Goal: Task Accomplishment & Management: Manage account settings

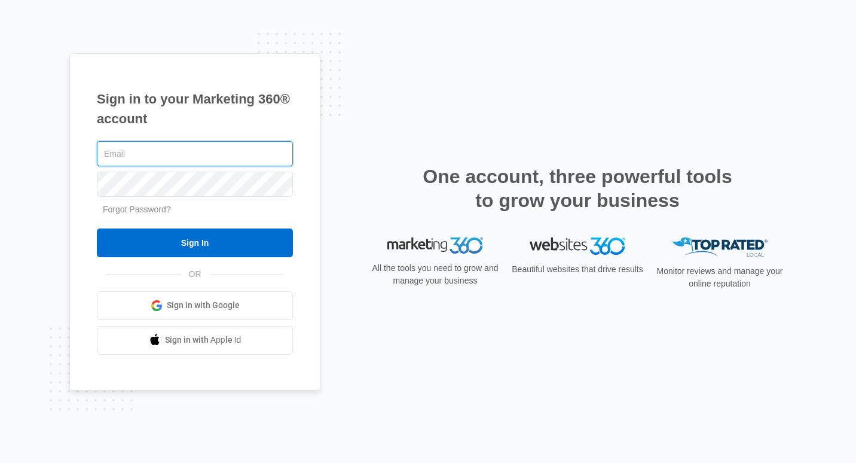
click at [241, 150] on input "text" at bounding box center [195, 153] width 196 height 25
click at [277, 313] on link "Sign in with Google" at bounding box center [195, 305] width 196 height 29
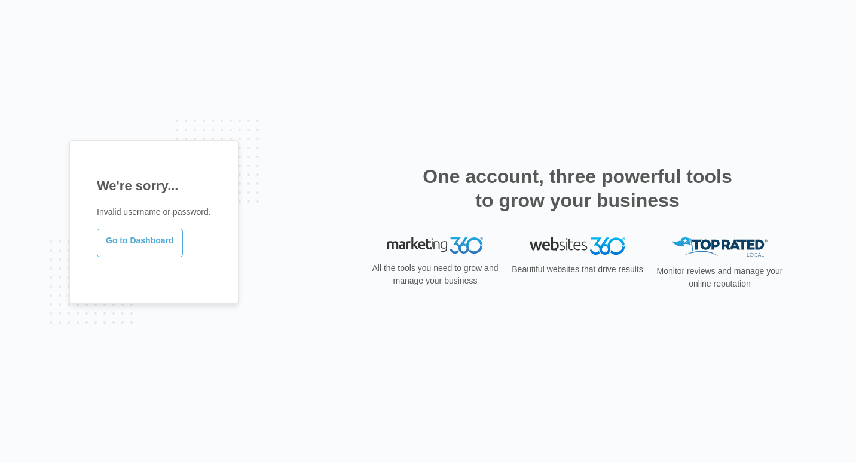
click at [166, 244] on link "Go to Dashboard" at bounding box center [140, 242] width 86 height 29
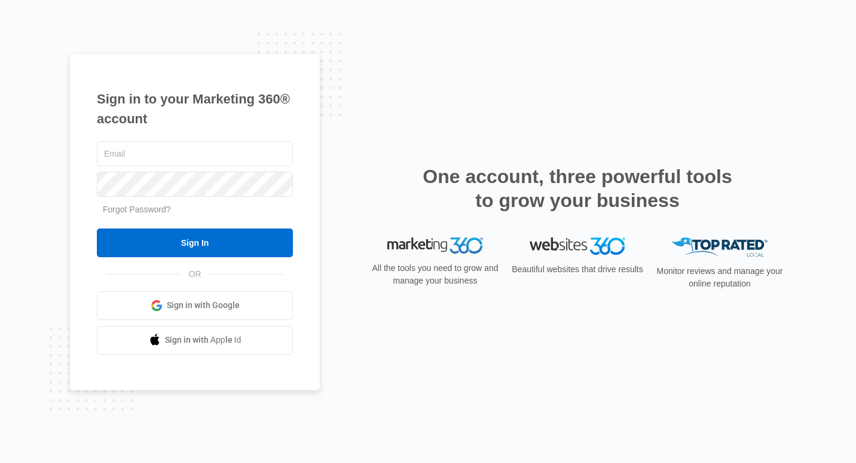
click at [240, 158] on input "text" at bounding box center [195, 153] width 196 height 25
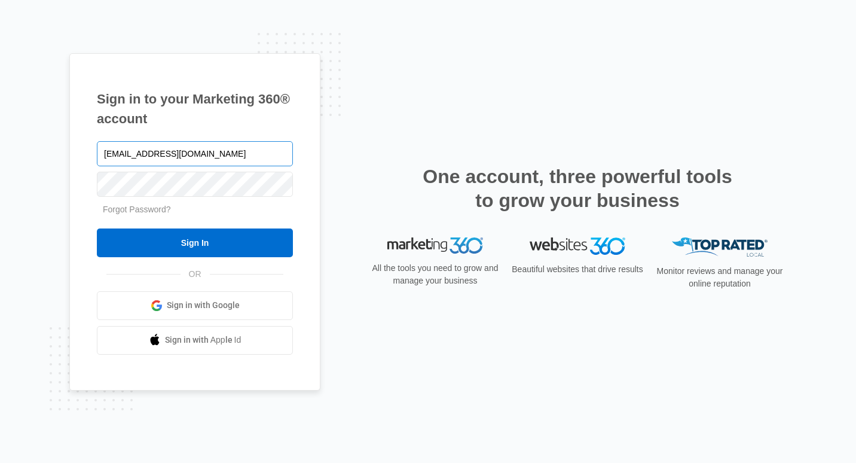
type input "[EMAIL_ADDRESS][DOMAIN_NAME]"
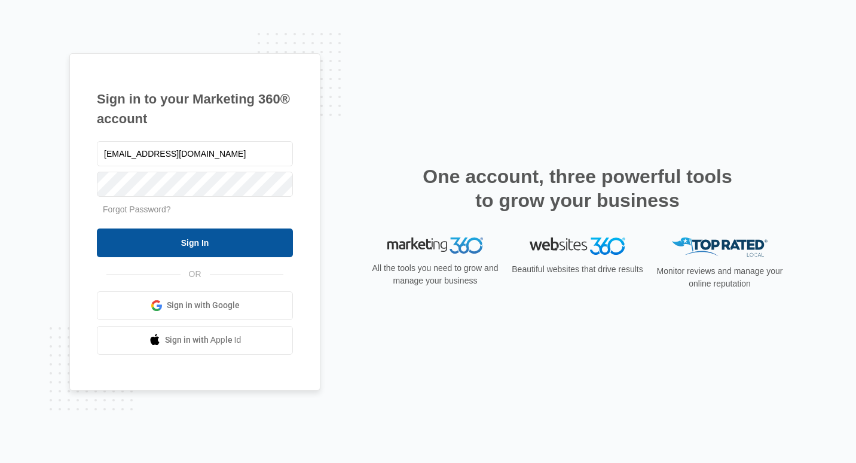
click at [283, 246] on input "Sign In" at bounding box center [195, 242] width 196 height 29
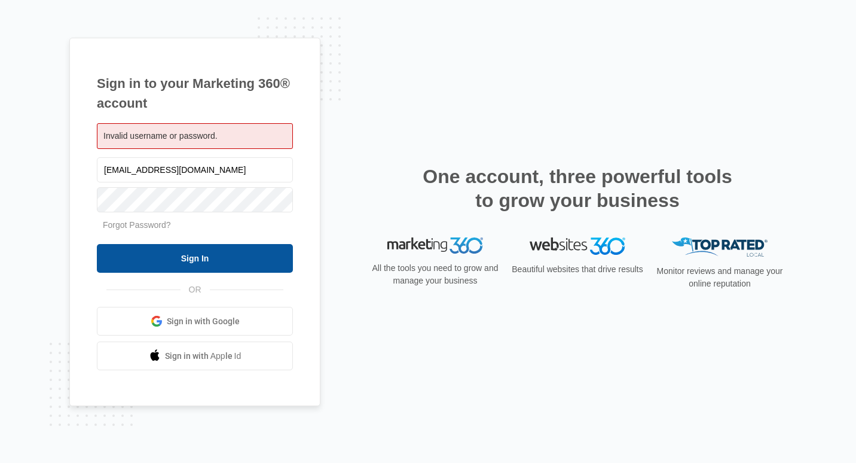
click at [271, 263] on input "Sign In" at bounding box center [195, 258] width 196 height 29
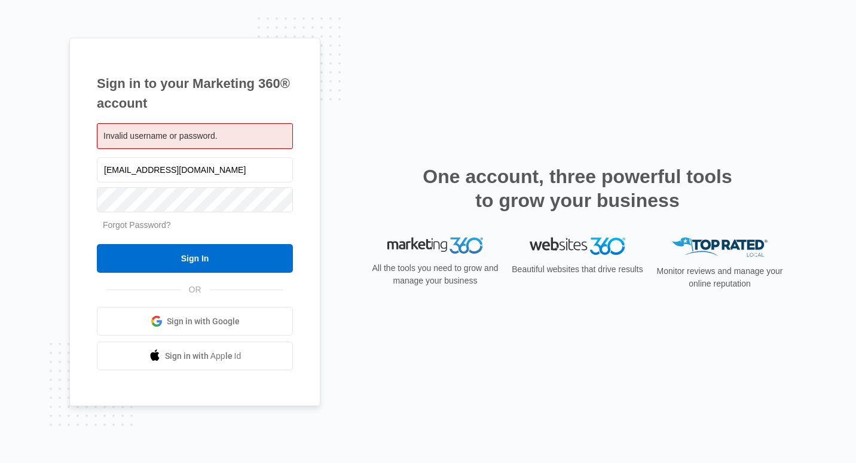
click at [153, 228] on link "Forgot Password?" at bounding box center [137, 225] width 68 height 10
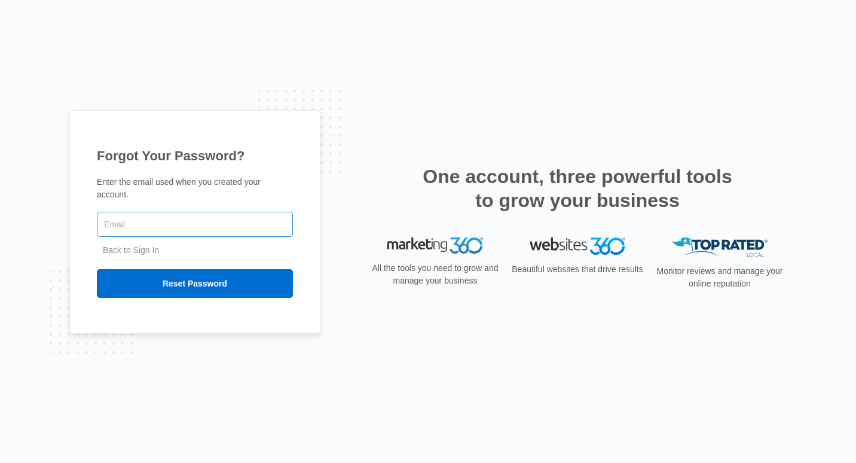
click at [253, 219] on input "text" at bounding box center [195, 224] width 196 height 25
type input "[EMAIL_ADDRESS][DOMAIN_NAME]"
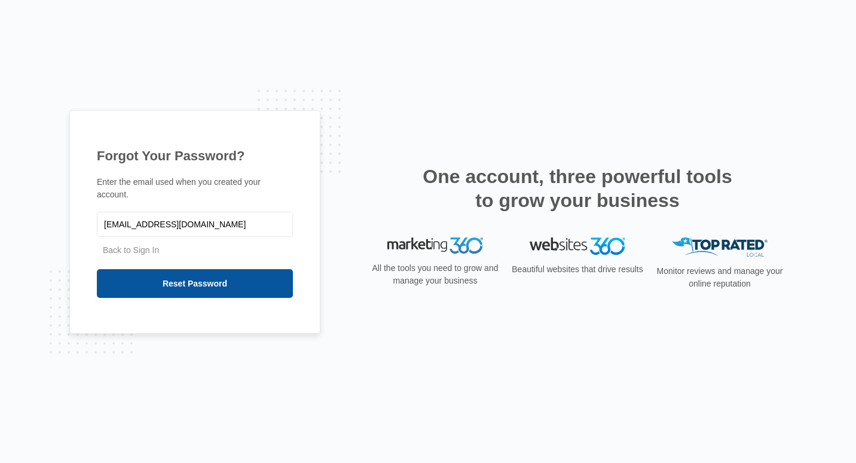
click at [262, 277] on input "Reset Password" at bounding box center [195, 283] width 196 height 29
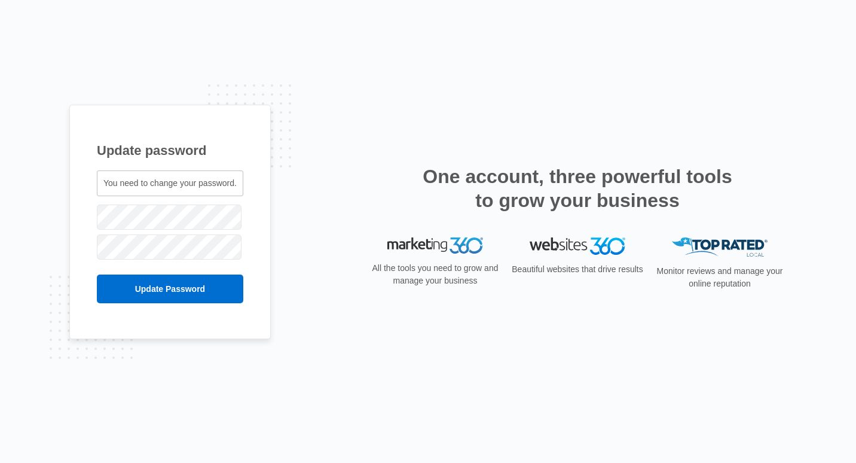
click at [319, 160] on div "Update password You need to change your password. ceo@nvmedgroup.org" at bounding box center [428, 232] width 718 height 254
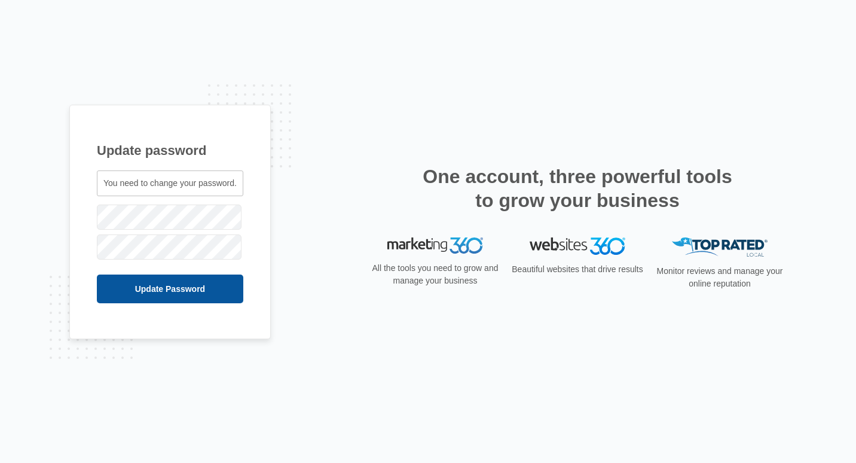
click at [235, 292] on input "Update Password" at bounding box center [170, 288] width 146 height 29
